Goal: Task Accomplishment & Management: Manage account settings

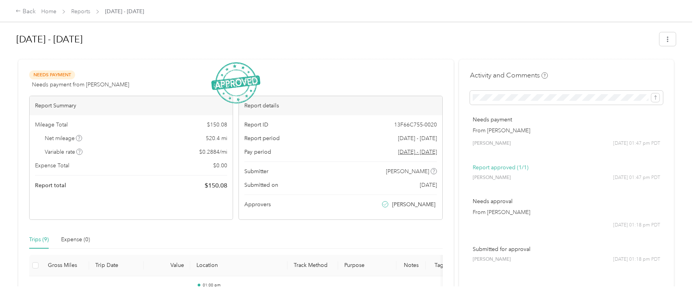
click at [82, 7] on span "Reports" at bounding box center [80, 11] width 19 height 8
click at [75, 13] on link "Reports" at bounding box center [80, 11] width 19 height 7
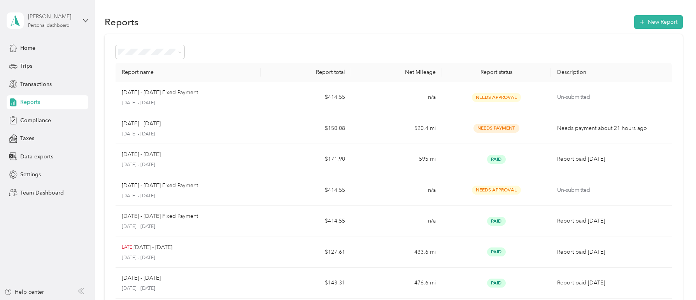
click at [57, 26] on div "Personal dashboard" at bounding box center [49, 25] width 42 height 5
click at [61, 61] on div "Team dashboard" at bounding box center [132, 64] width 241 height 14
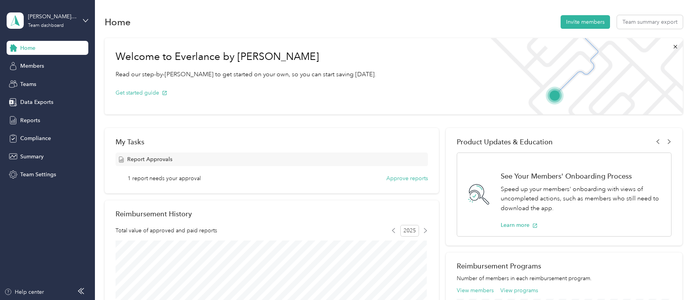
click at [168, 179] on span "1 report needs your approval" at bounding box center [164, 178] width 73 height 8
click at [399, 178] on button "Approve reports" at bounding box center [407, 178] width 42 height 8
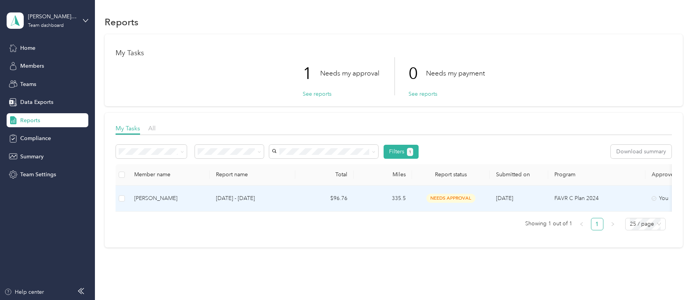
click at [218, 197] on p "[DATE] - [DATE]" at bounding box center [252, 198] width 73 height 9
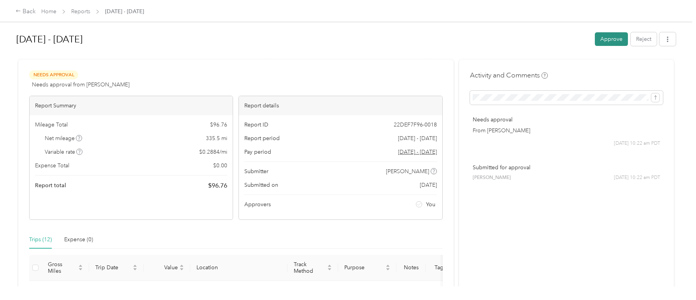
click at [609, 38] on button "Approve" at bounding box center [611, 39] width 33 height 14
